Goal: Navigation & Orientation: Find specific page/section

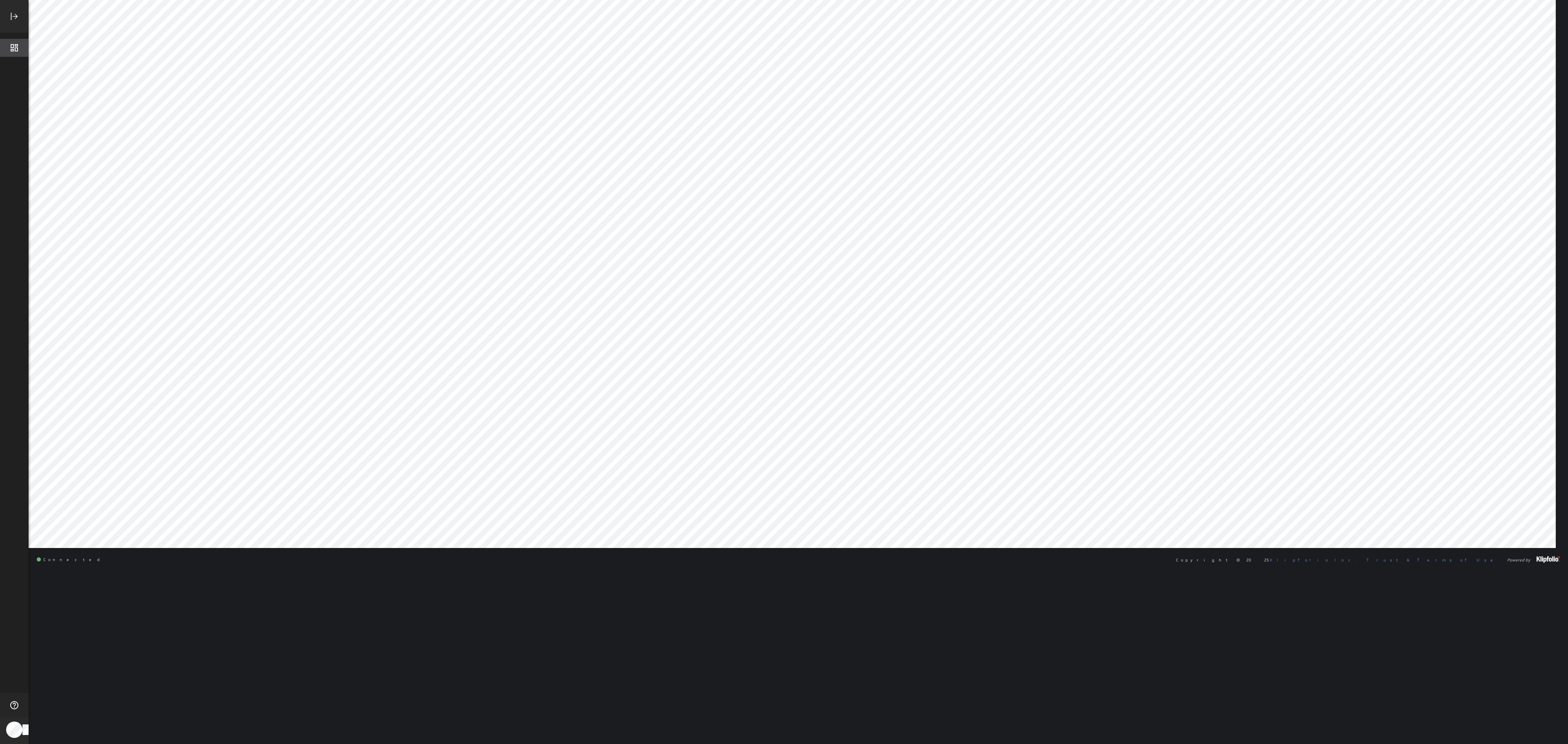
click at [10, 49] on icon "Dashboards" at bounding box center [14, 47] width 10 height 10
